Goal: Task Accomplishment & Management: Use online tool/utility

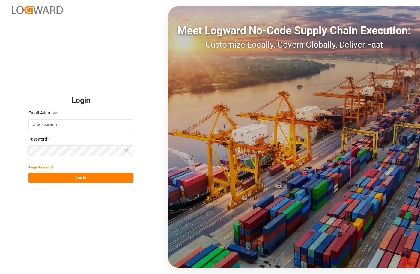
click at [97, 120] on input at bounding box center [80, 125] width 105 height 10
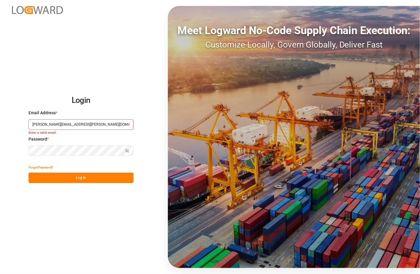
type input "[PERSON_NAME][EMAIL_ADDRESS][PERSON_NAME][DOMAIN_NAME]"
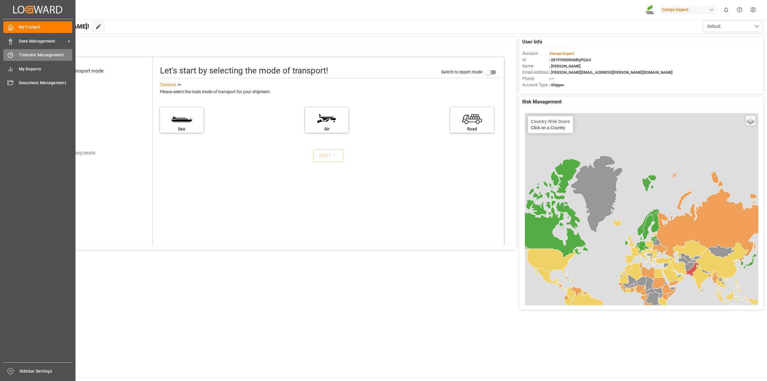
click at [18, 50] on div "Timeslot Management Timeslot Management" at bounding box center [37, 55] width 69 height 12
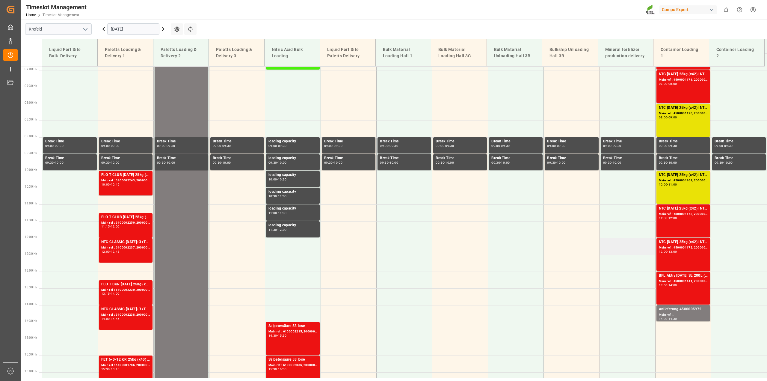
scroll to position [237, 0]
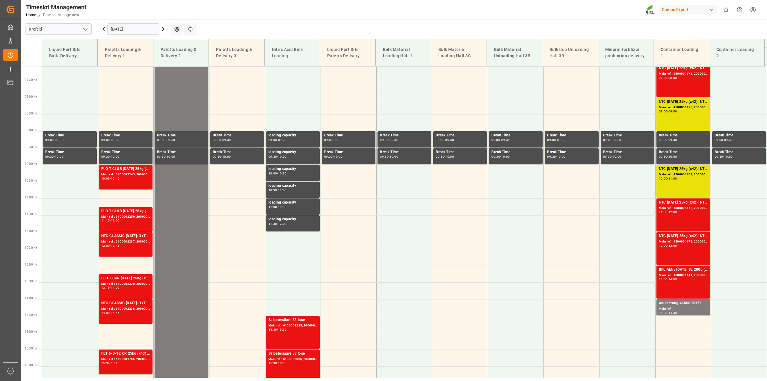
click at [102, 30] on icon at bounding box center [103, 28] width 7 height 7
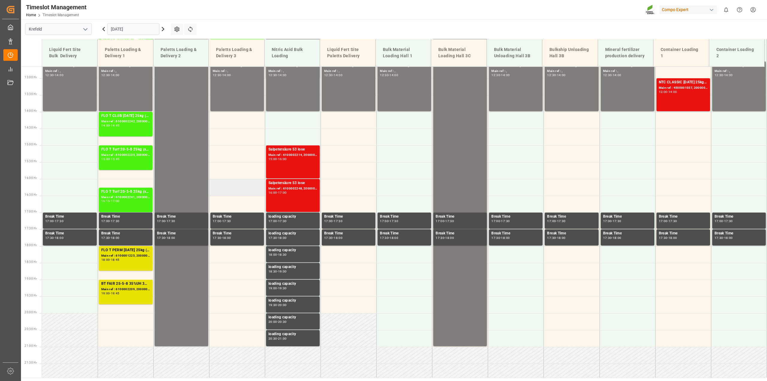
scroll to position [275, 0]
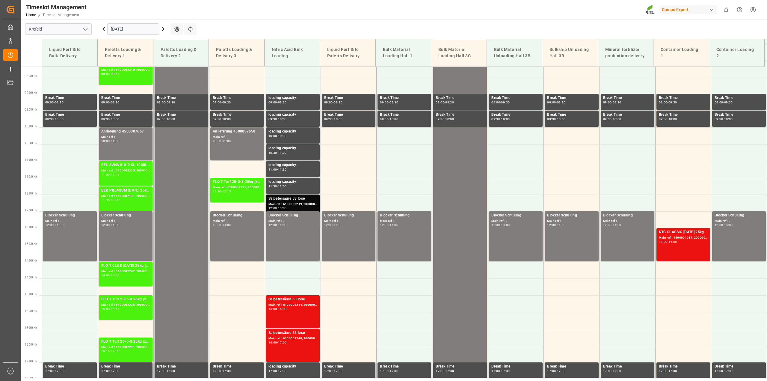
click at [277, 202] on div "Main ref : 6100002249, 2000001791" at bounding box center [292, 204] width 49 height 5
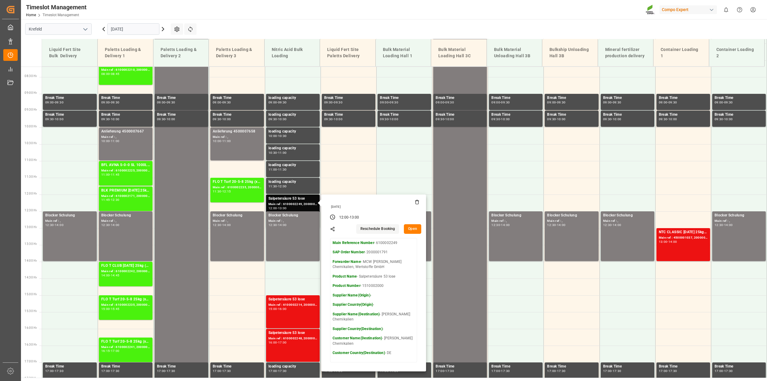
click at [410, 228] on button "Open" at bounding box center [412, 229] width 17 height 10
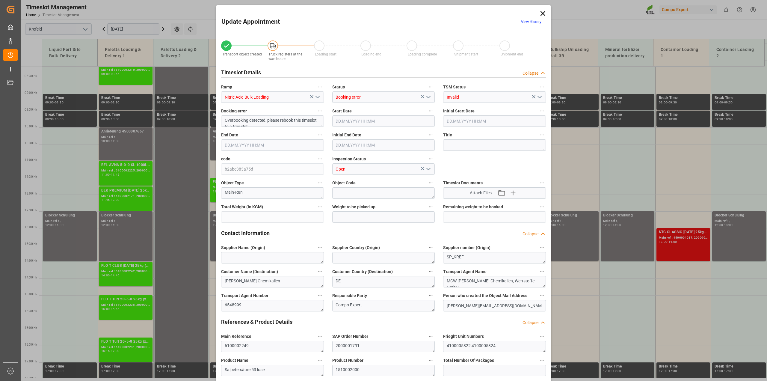
type input "40000"
type input "0"
type input "[DATE] 12:00"
type input "[DATE] 13:00"
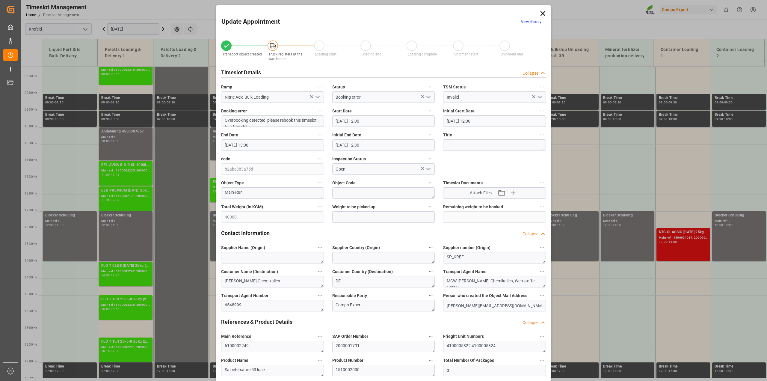
type input "[DATE] 12:30"
type input "[DATE] 09:23"
type input "[DATE] 08:14"
click at [419, 12] on icon at bounding box center [543, 13] width 8 height 8
